Goal: Information Seeking & Learning: Learn about a topic

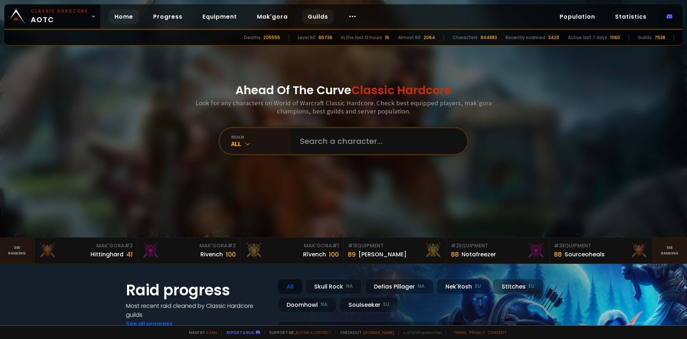
click at [307, 15] on link "Guilds" at bounding box center [318, 16] width 32 height 15
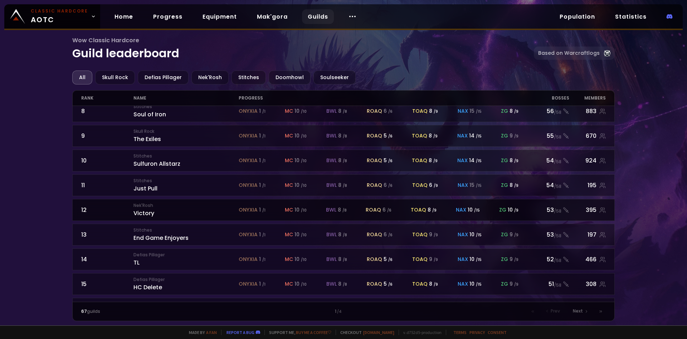
scroll to position [197, 0]
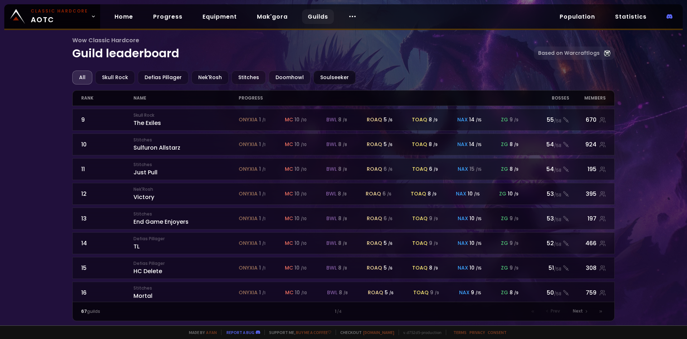
click at [320, 80] on div "Soulseeker" at bounding box center [334, 77] width 42 height 14
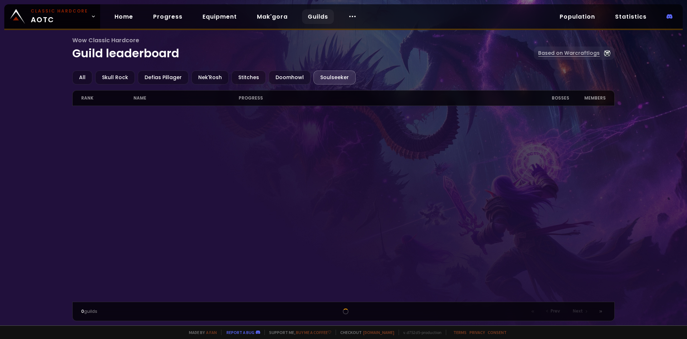
click at [574, 52] on link "Based on Warcraftlogs" at bounding box center [574, 52] width 81 height 13
click at [293, 81] on div "Doomhowl" at bounding box center [290, 77] width 42 height 14
click at [156, 78] on div "Defias Pillager" at bounding box center [163, 77] width 51 height 14
click at [205, 79] on div "Nek'Rosh" at bounding box center [209, 77] width 37 height 14
click at [120, 75] on div "Skull Rock" at bounding box center [115, 77] width 40 height 14
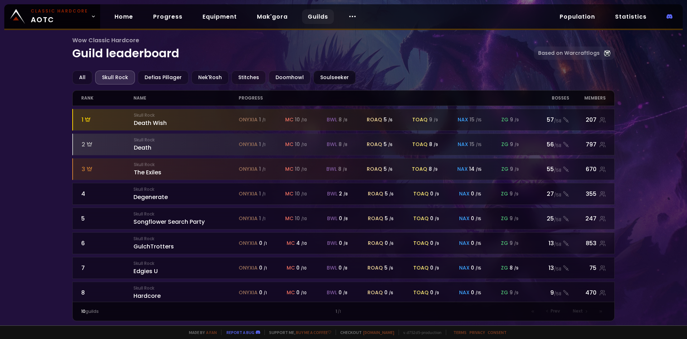
click at [330, 75] on div "Soulseeker" at bounding box center [334, 77] width 42 height 14
